Goal: Find specific page/section: Find specific page/section

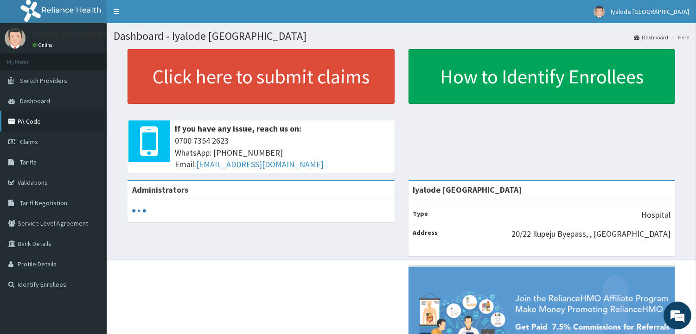
click at [46, 119] on link "PA Code" at bounding box center [53, 121] width 107 height 20
